Goal: Task Accomplishment & Management: Manage account settings

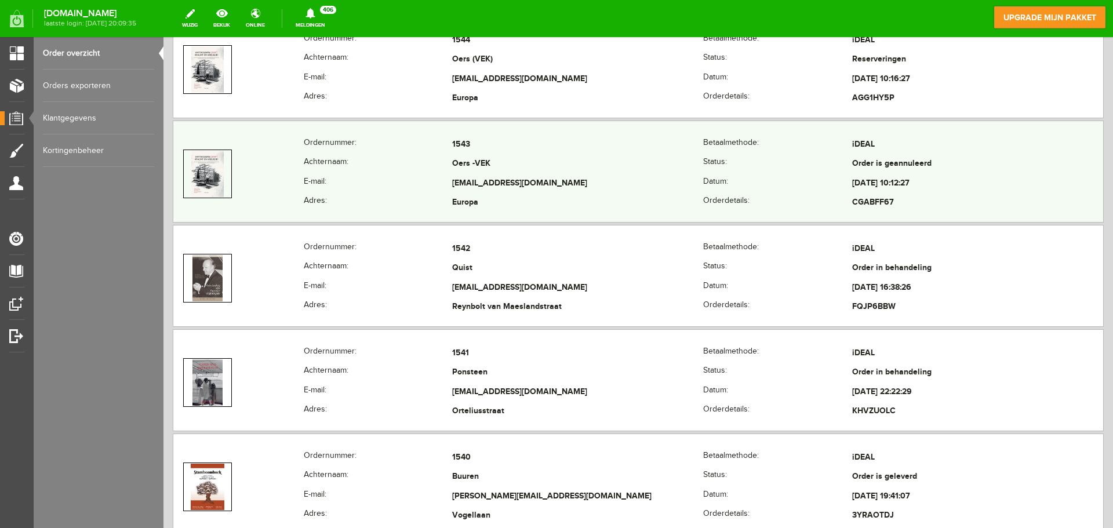
scroll to position [406, 0]
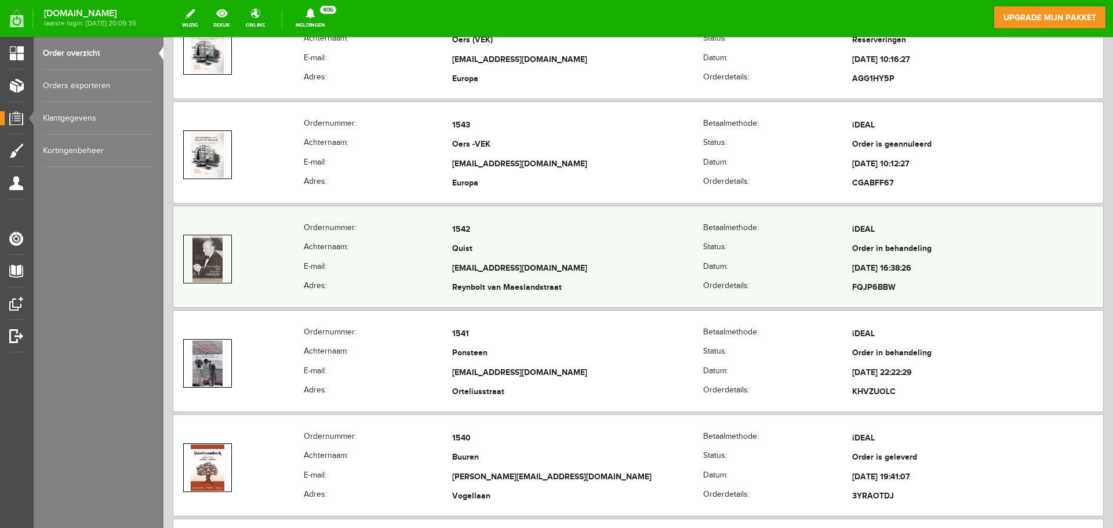
click at [464, 246] on td "Quist" at bounding box center [577, 250] width 251 height 20
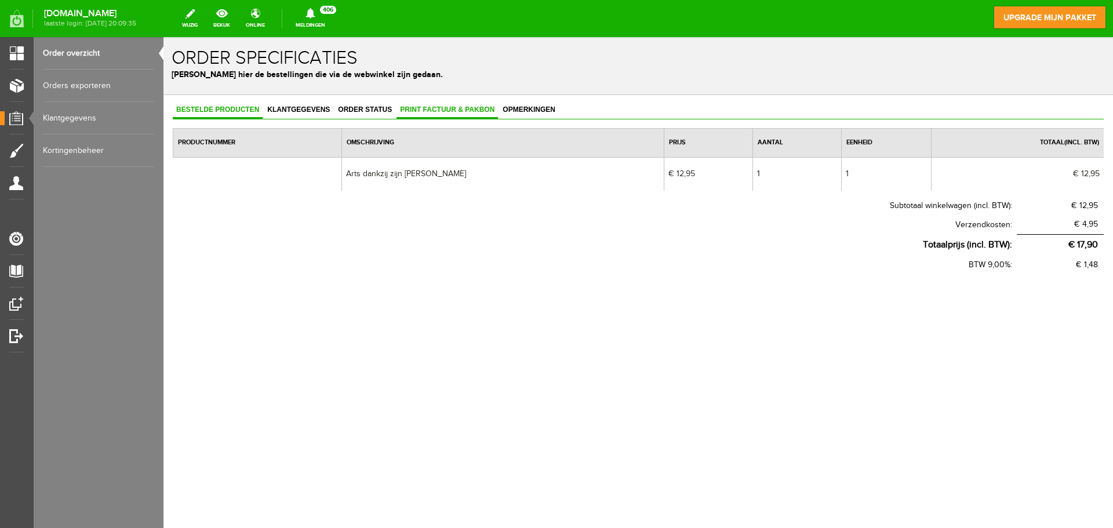
click at [440, 106] on span "Print factuur & pakbon" at bounding box center [447, 110] width 101 height 8
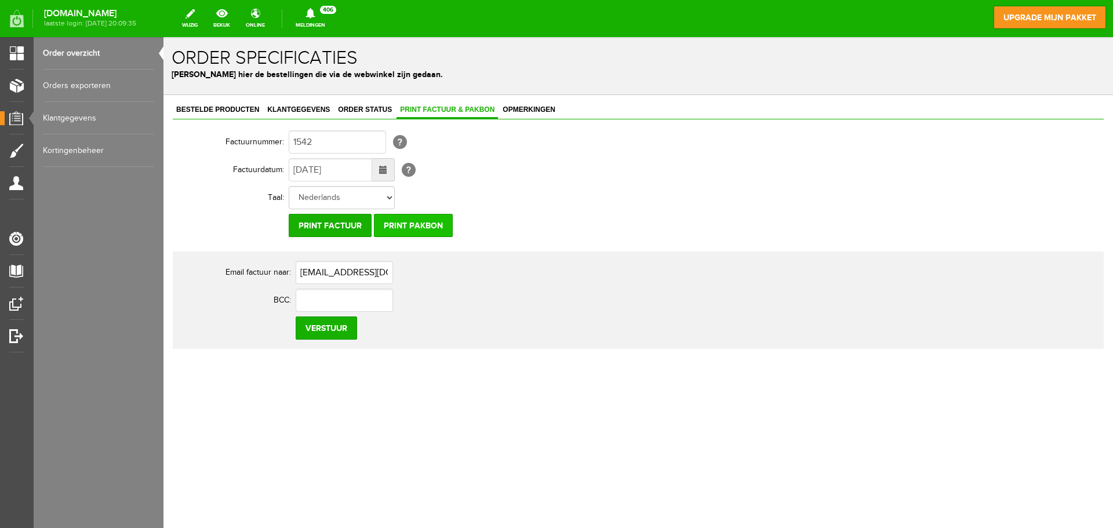
click at [398, 216] on input "Print pakbon" at bounding box center [413, 225] width 79 height 23
click at [428, 225] on input "Print pakbon" at bounding box center [413, 225] width 79 height 23
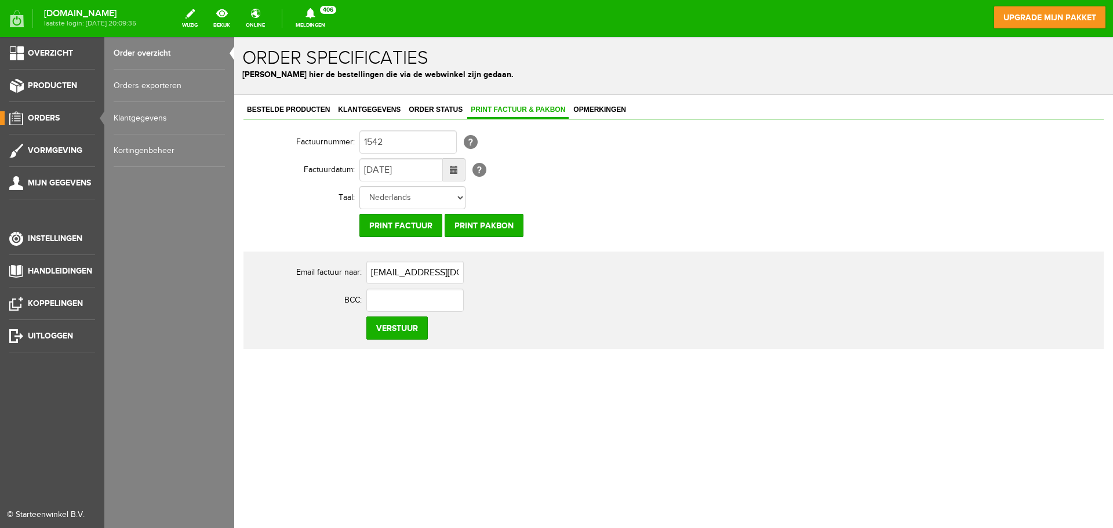
click at [135, 50] on link "Order overzicht" at bounding box center [169, 53] width 111 height 32
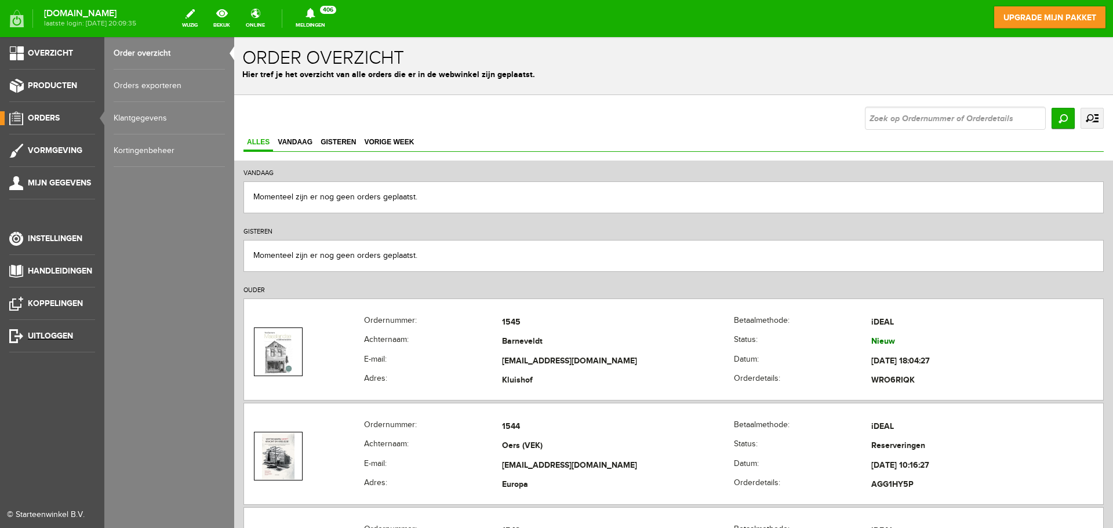
drag, startPoint x: 48, startPoint y: 333, endPoint x: 586, endPoint y: 46, distance: 609.0
click at [48, 333] on span "Uitloggen" at bounding box center [50, 336] width 45 height 10
